Goal: Transaction & Acquisition: Purchase product/service

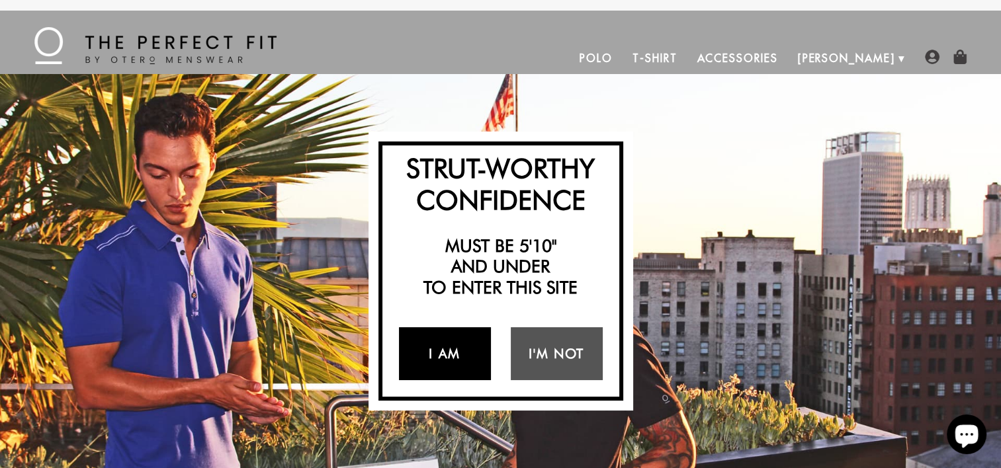
click at [443, 349] on link "I Am" at bounding box center [445, 353] width 92 height 53
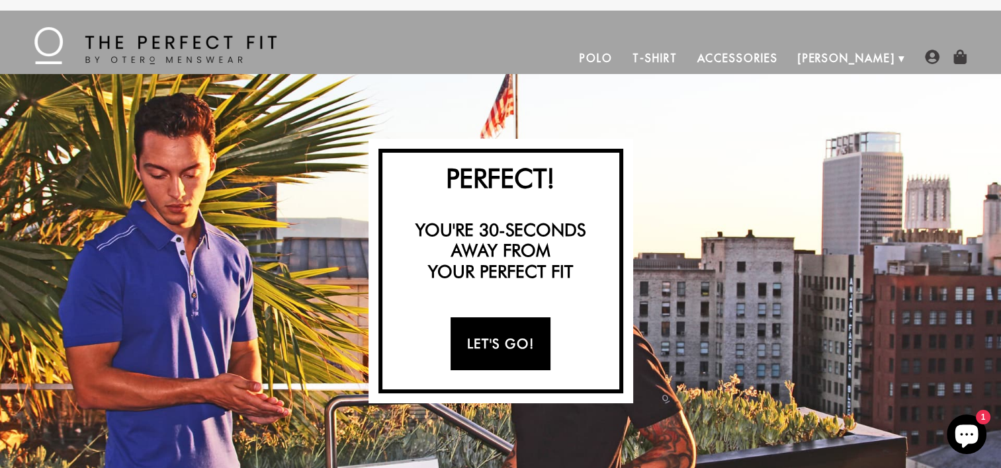
click at [486, 343] on link "Let's Go!" at bounding box center [500, 344] width 100 height 53
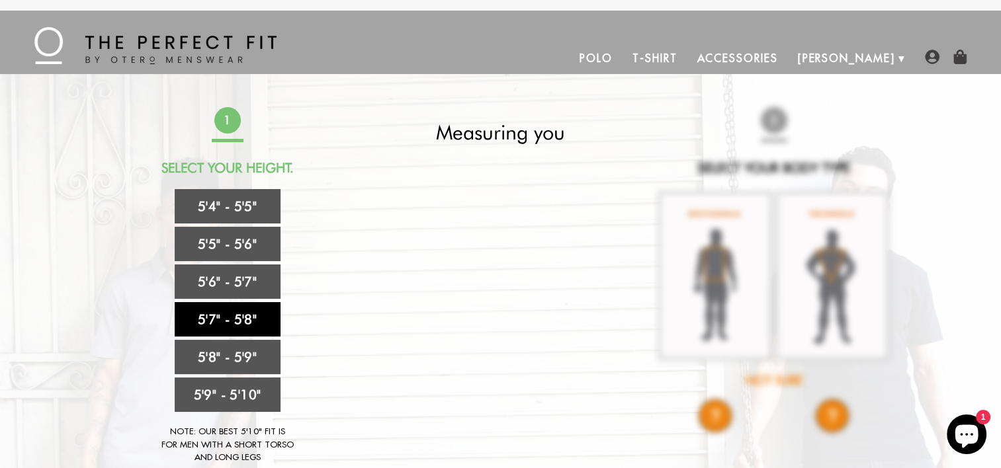
click at [234, 316] on link "5'7" - 5'8"" at bounding box center [228, 319] width 106 height 34
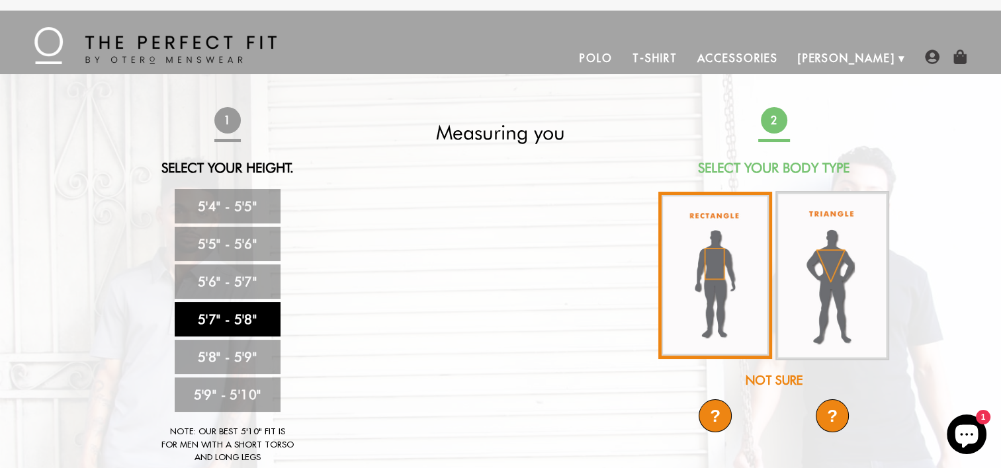
click at [695, 273] on img at bounding box center [715, 275] width 114 height 167
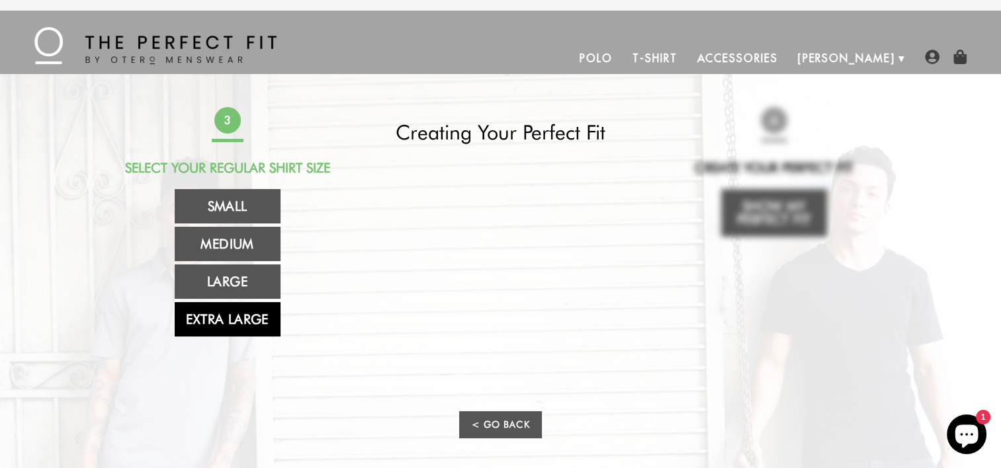
click at [228, 316] on link "Extra Large" at bounding box center [228, 319] width 106 height 34
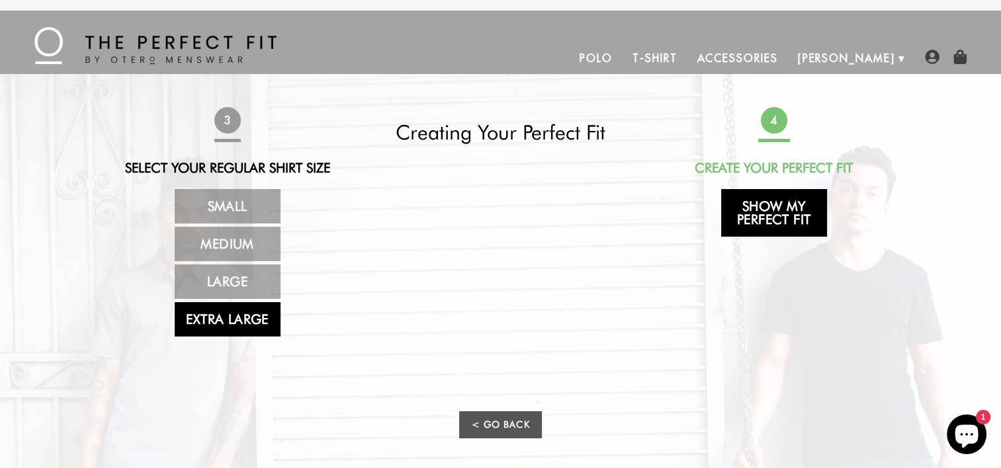
click at [776, 220] on link "Show My Perfect Fit" at bounding box center [774, 213] width 106 height 48
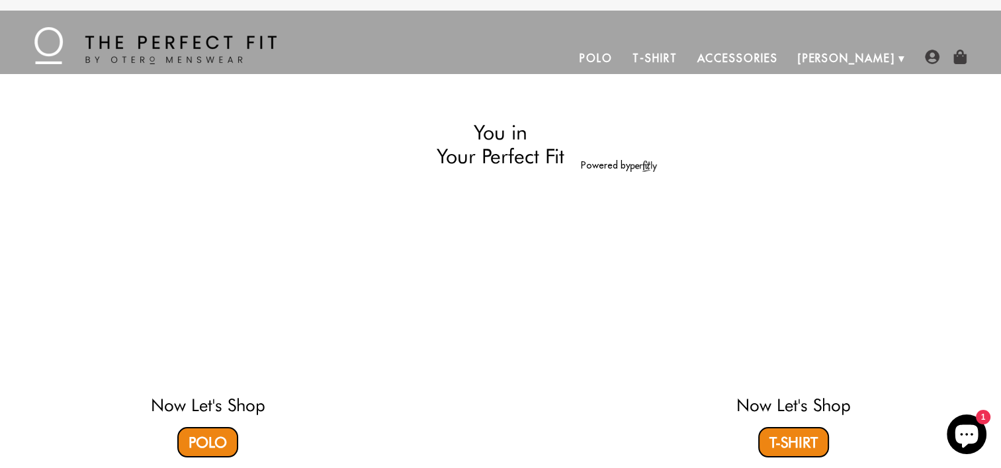
select select "57-58"
select select "XL"
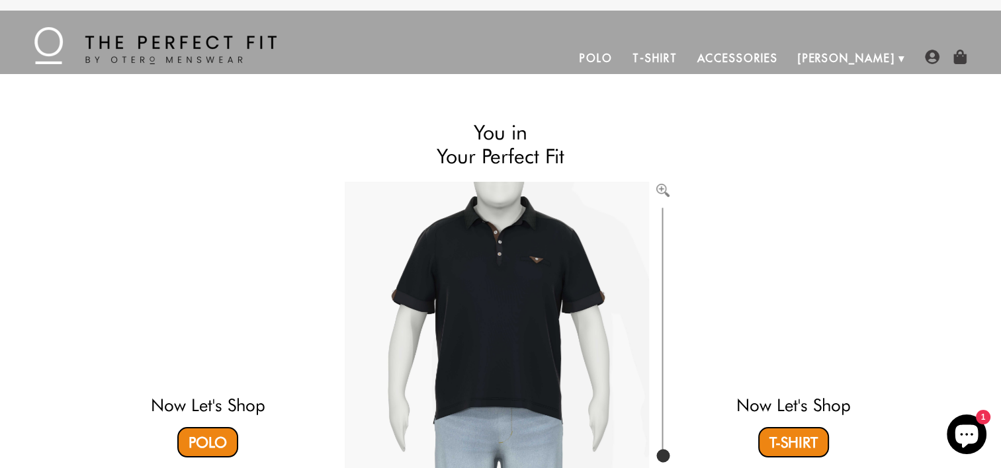
click at [785, 61] on link "Accessories" at bounding box center [737, 58] width 101 height 32
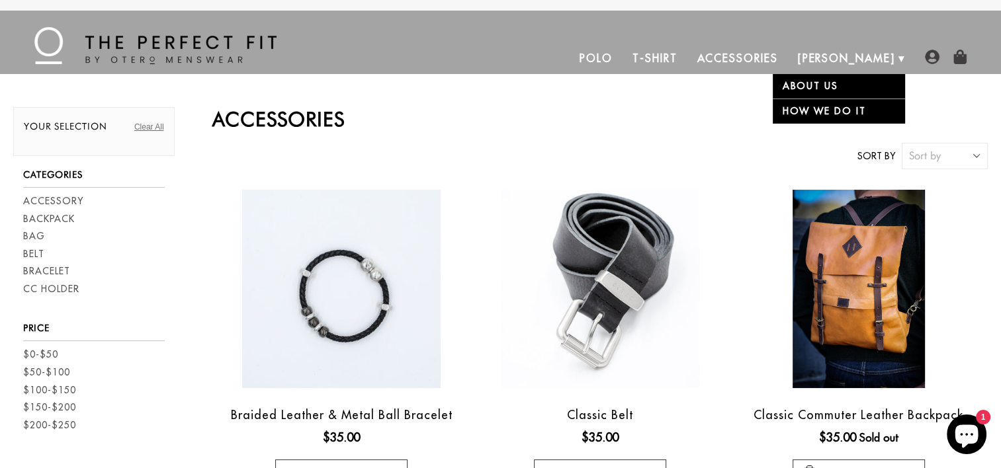
click at [868, 52] on link "[PERSON_NAME]" at bounding box center [846, 58] width 117 height 32
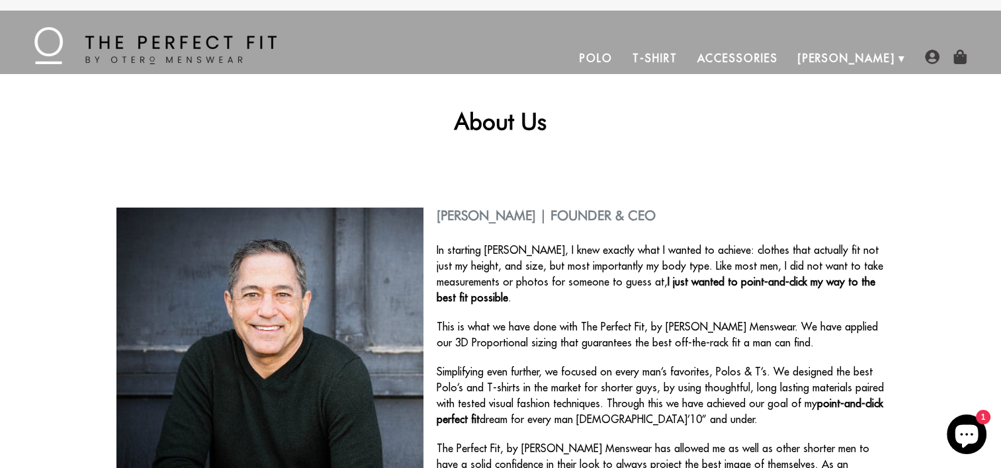
click at [622, 50] on link "Polo" at bounding box center [596, 58] width 53 height 32
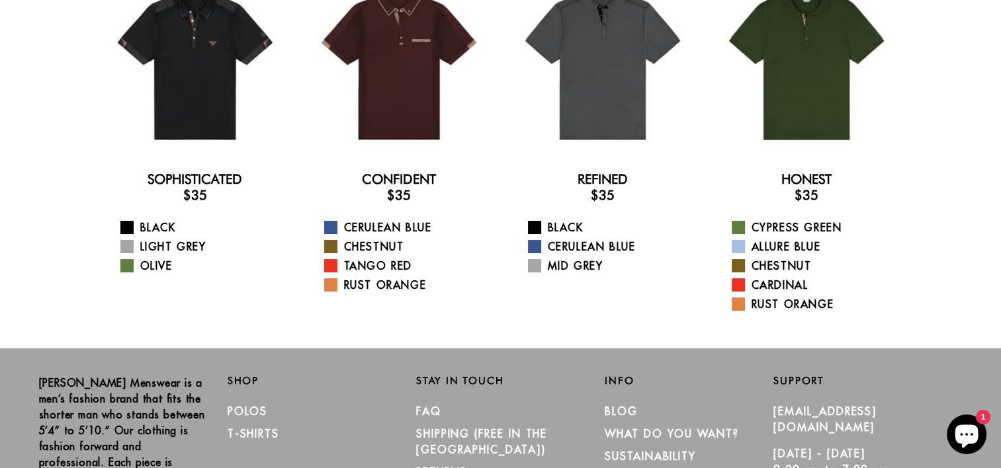
scroll to position [132, 0]
